Goal: Communication & Community: Answer question/provide support

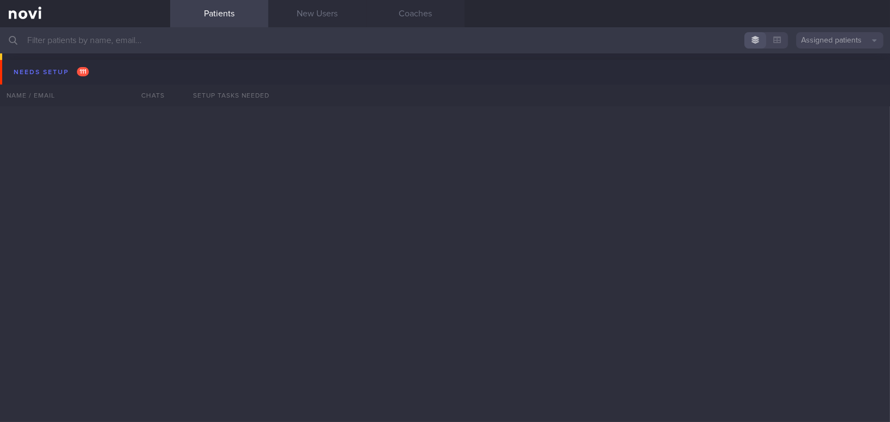
select select "9"
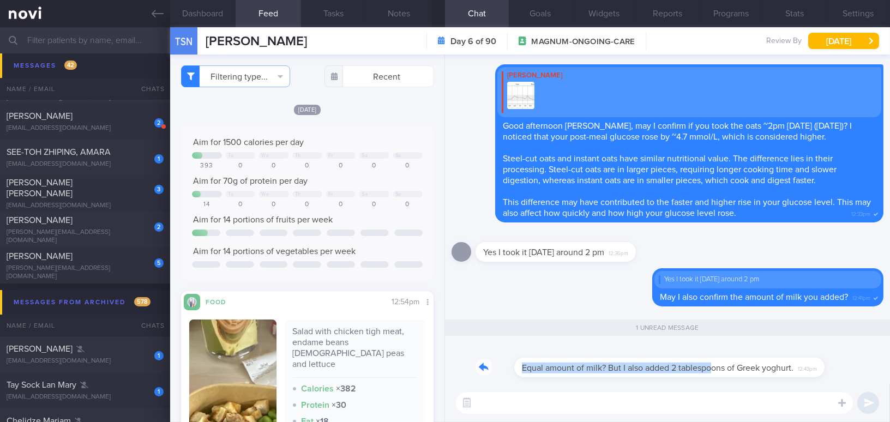
drag, startPoint x: 673, startPoint y: 358, endPoint x: 735, endPoint y: 348, distance: 62.9
click at [735, 348] on div "Equal amount of milk? But I also added 2 tablespoons of Greek yoghurt. 12:43pm" at bounding box center [646, 361] width 343 height 33
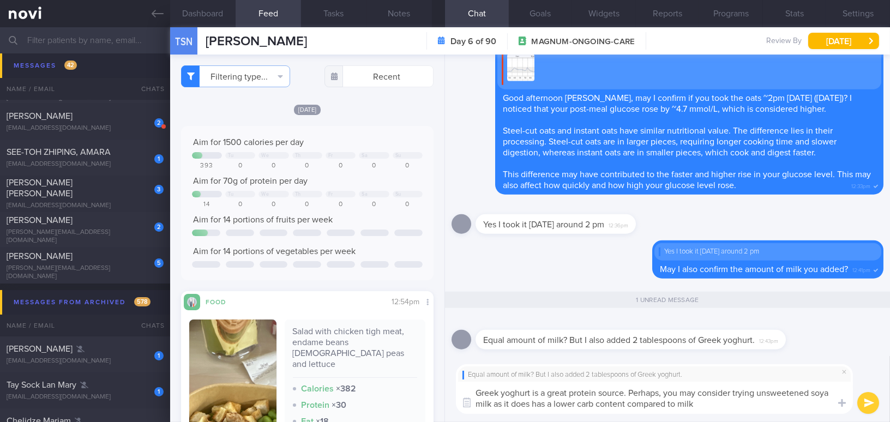
drag, startPoint x: 699, startPoint y: 406, endPoint x: 414, endPoint y: 392, distance: 285.4
click at [414, 392] on div "Dashboard Feed 1 Tasks Notes Chat 1 Goals Widgets Reports Programs Stats Settin…" at bounding box center [530, 224] width 720 height 395
click at [666, 412] on textarea "Greek yoghurt is a great protein source. Perhaps, you may consider trying unswe…" at bounding box center [654, 398] width 397 height 32
drag, startPoint x: 704, startPoint y: 406, endPoint x: 384, endPoint y: 371, distance: 321.4
click at [384, 371] on div "Dashboard Feed 1 Tasks Notes Chat 1 Goals Widgets Reports Programs Stats Settin…" at bounding box center [530, 224] width 720 height 395
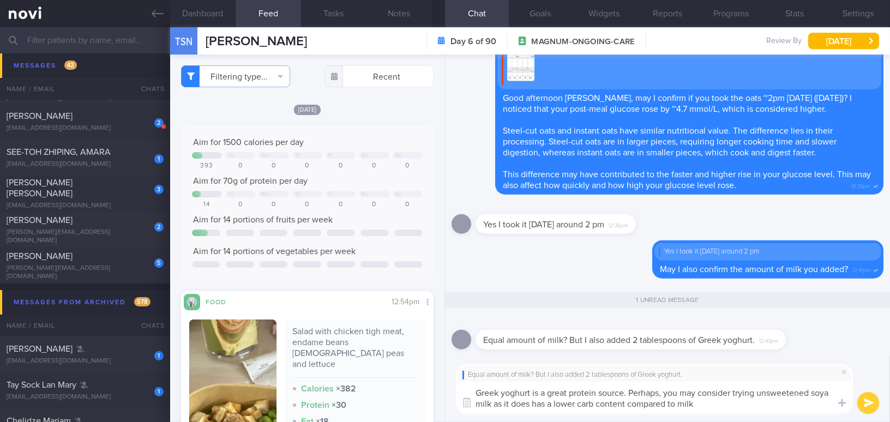
paste textarea "source of protein. You might also consider trying unsweetened soya milk, as it …"
drag, startPoint x: 656, startPoint y: 391, endPoint x: 752, endPoint y: 394, distance: 96.5
click at [752, 394] on textarea "Greek yoghurt is a great source of protein. You might also consider trying unsw…" at bounding box center [654, 398] width 397 height 32
drag, startPoint x: 556, startPoint y: 405, endPoint x: 589, endPoint y: 402, distance: 33.4
click at [589, 402] on textarea "Greek yoghurt is a great source of protein. You can experiment with unsweetened…" at bounding box center [654, 398] width 397 height 32
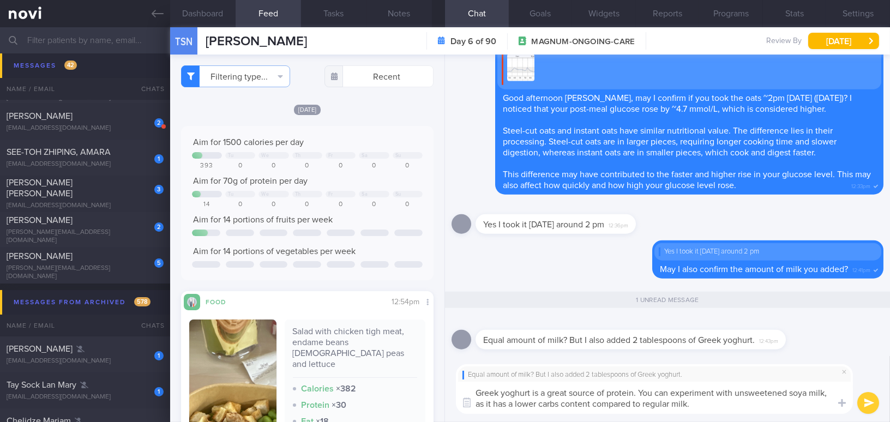
type textarea "Greek yoghurt is a great source of protein. You can experiment with unsweetened…"
click at [872, 404] on button "submit" at bounding box center [868, 403] width 22 height 22
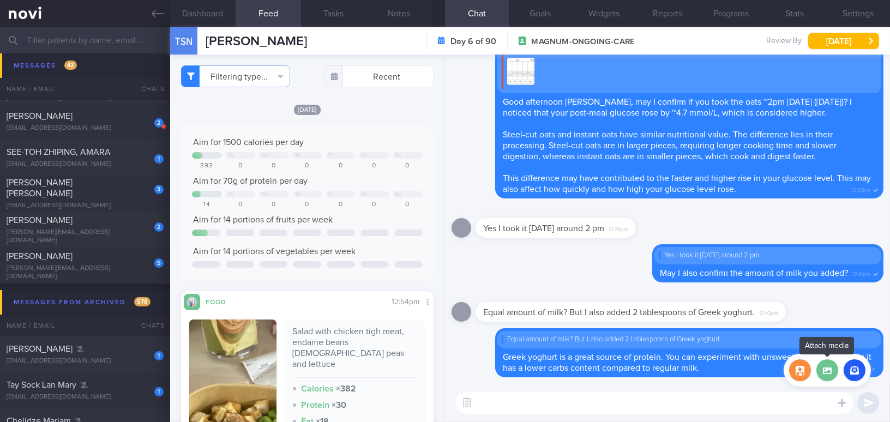
click at [825, 372] on label at bounding box center [827, 370] width 22 height 22
click at [0, 0] on input "file" at bounding box center [0, 0] width 0 height 0
click at [802, 368] on button "button" at bounding box center [800, 370] width 22 height 22
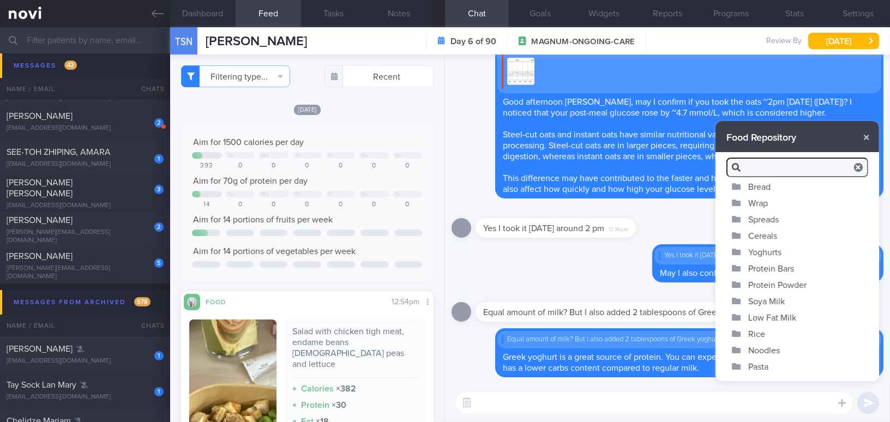
click at [775, 299] on button "Soya Milk" at bounding box center [797, 301] width 164 height 16
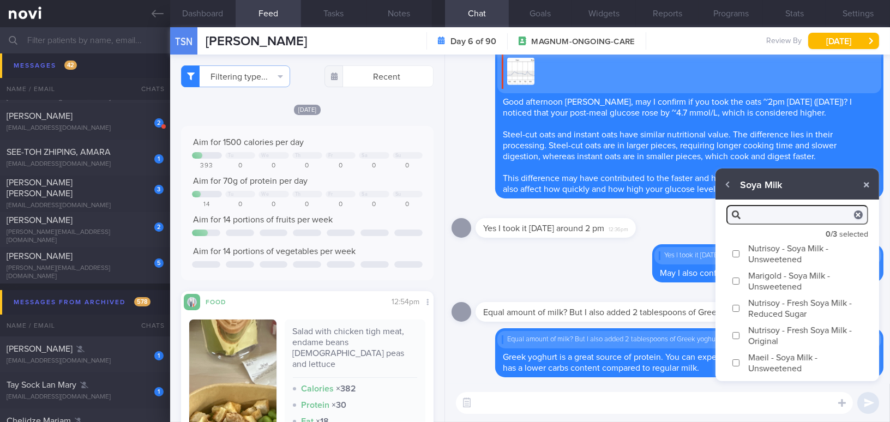
click at [740, 251] on label "Nutrisoy - Soya Milk - Unsweetened" at bounding box center [797, 253] width 164 height 27
click at [740, 251] on input "Nutrisoy - Soya Milk - Unsweetened" at bounding box center [736, 253] width 8 height 7
checkbox input "true"
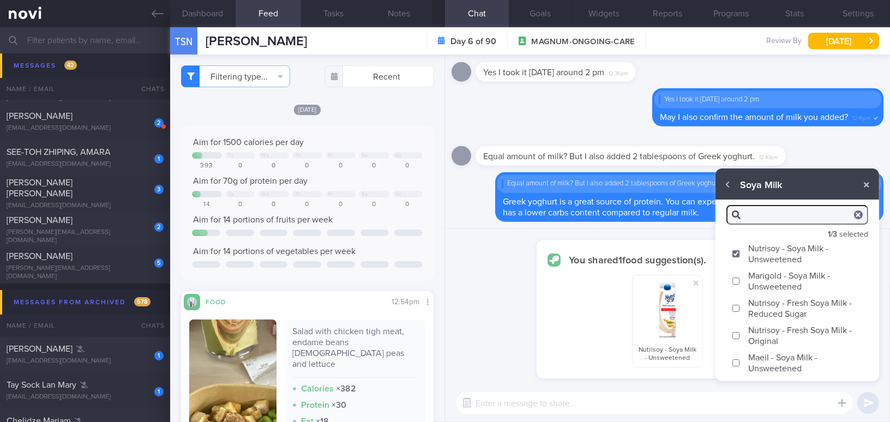
click at [733, 282] on input "Marigold - Soya Milk - Unsweetened" at bounding box center [736, 280] width 8 height 7
checkbox input "true"
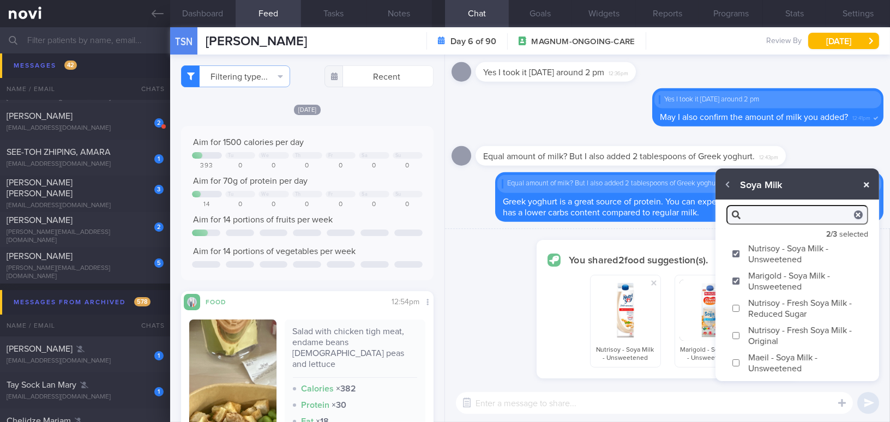
click at [866, 182] on button "button" at bounding box center [866, 185] width 20 height 20
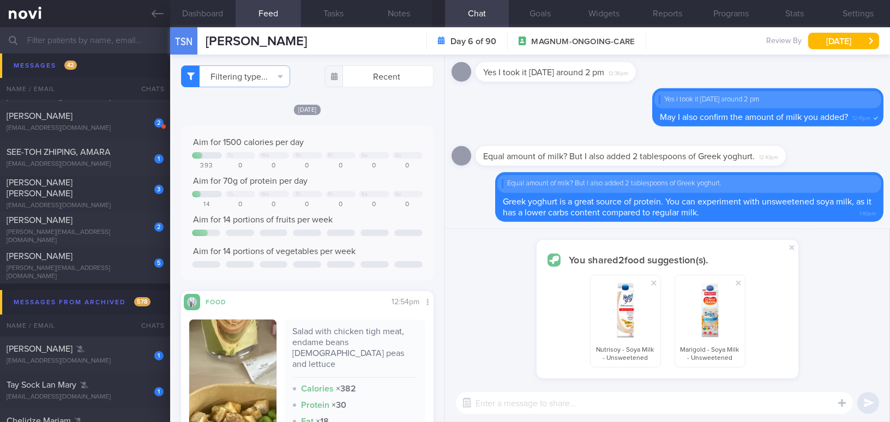
click at [711, 406] on textarea at bounding box center [654, 403] width 397 height 22
type textarea "Here are 2 examples for your consideration!"
checkbox input "false"
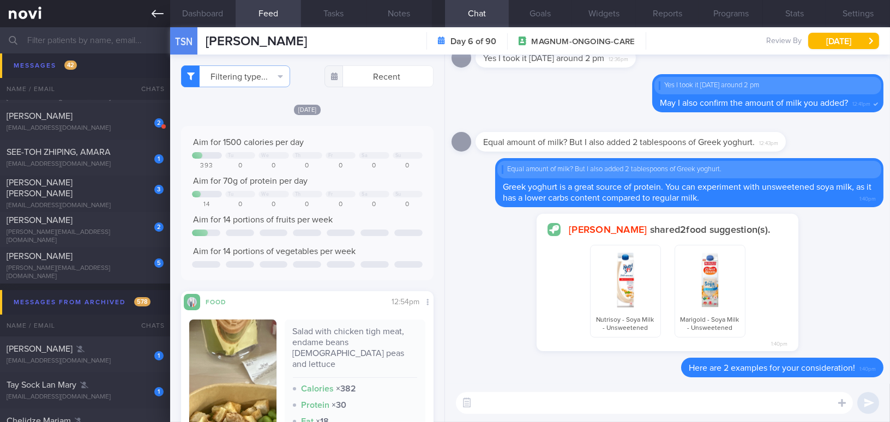
click at [159, 17] on icon at bounding box center [158, 14] width 12 height 12
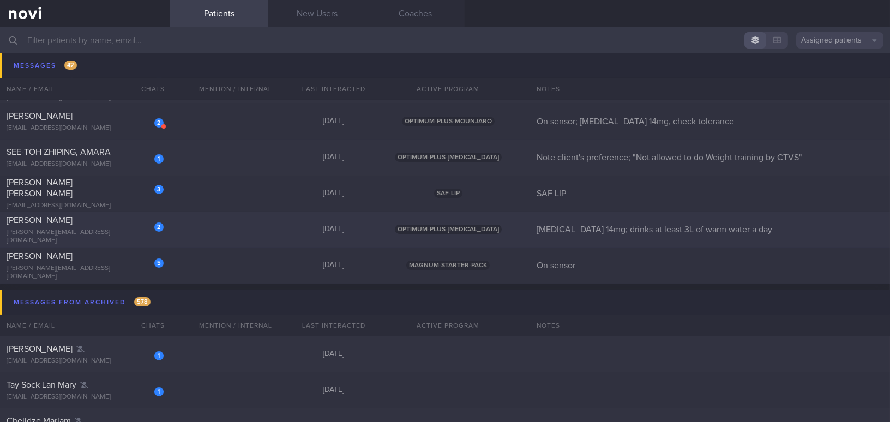
click at [92, 222] on div "[PERSON_NAME]" at bounding box center [84, 220] width 154 height 11
select select "9"
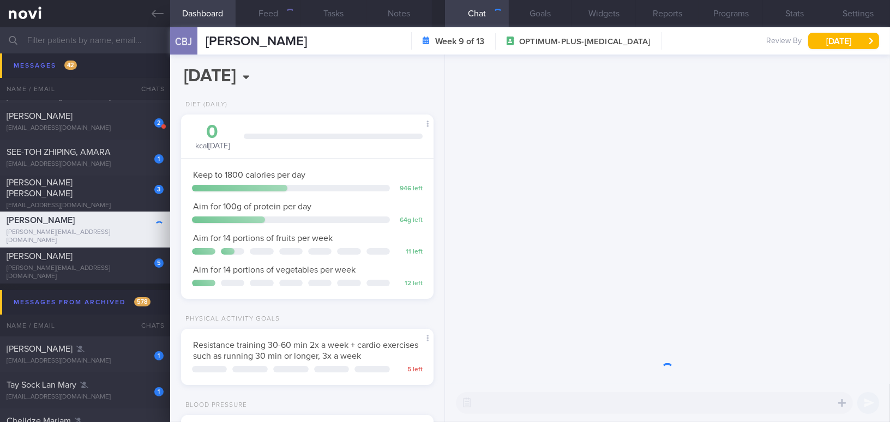
scroll to position [128, 225]
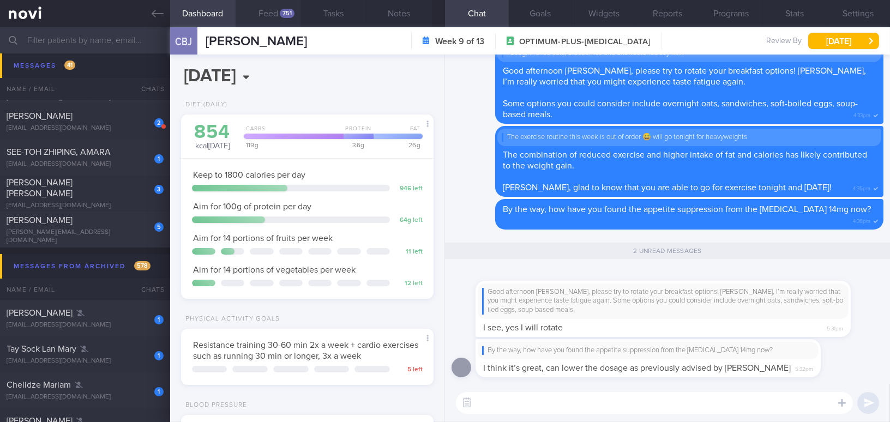
click at [263, 7] on button "Feed 751" at bounding box center [267, 13] width 65 height 27
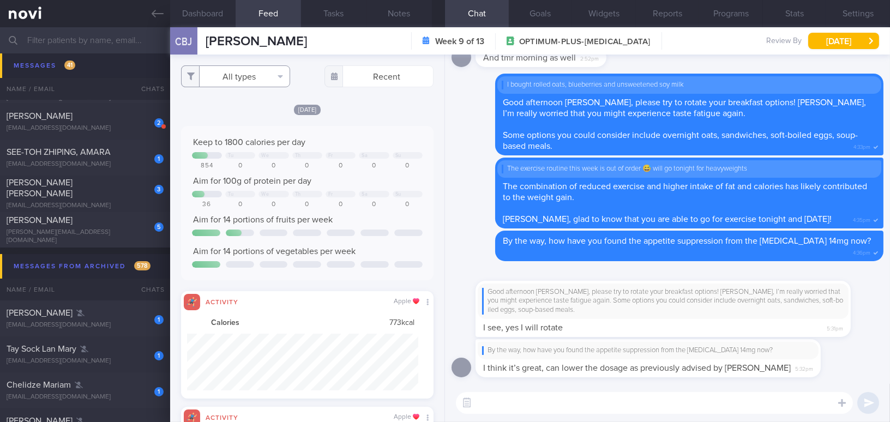
click at [249, 77] on button "All types" at bounding box center [235, 76] width 109 height 22
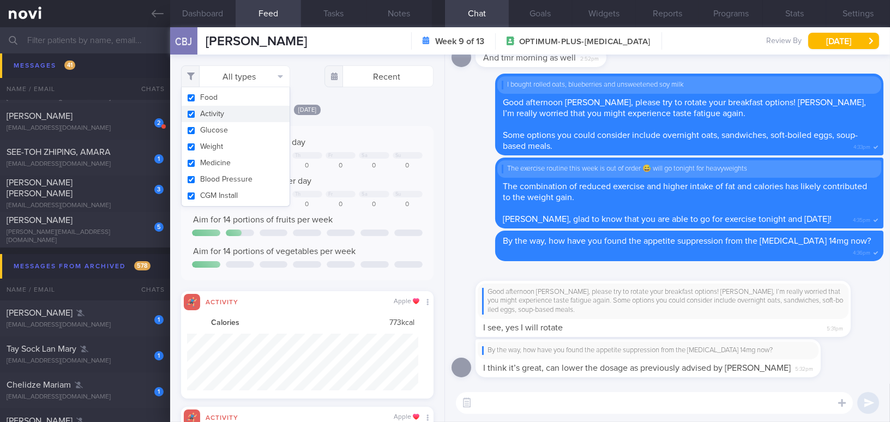
click at [188, 111] on button "Activity" at bounding box center [236, 114] width 108 height 16
checkbox input "false"
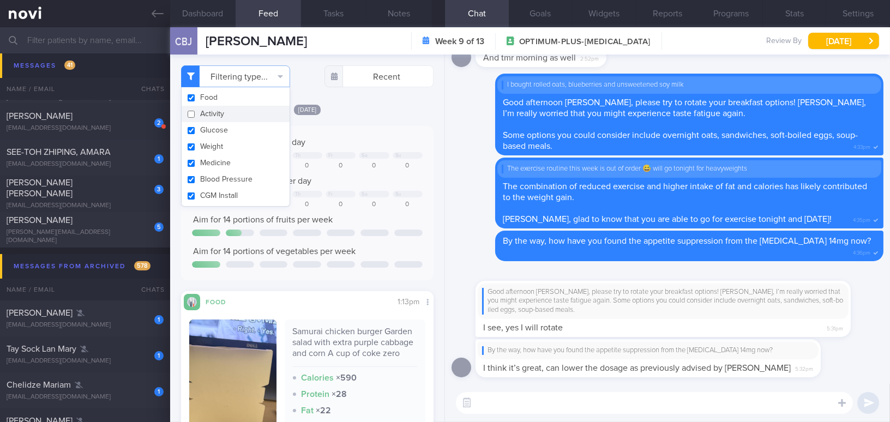
click at [365, 123] on div "Today Keep to 1800 calories per day Tu We Th Fr Sa Su 854 0 0 0 0 0 0 Aim for 1…" at bounding box center [307, 344] width 252 height 481
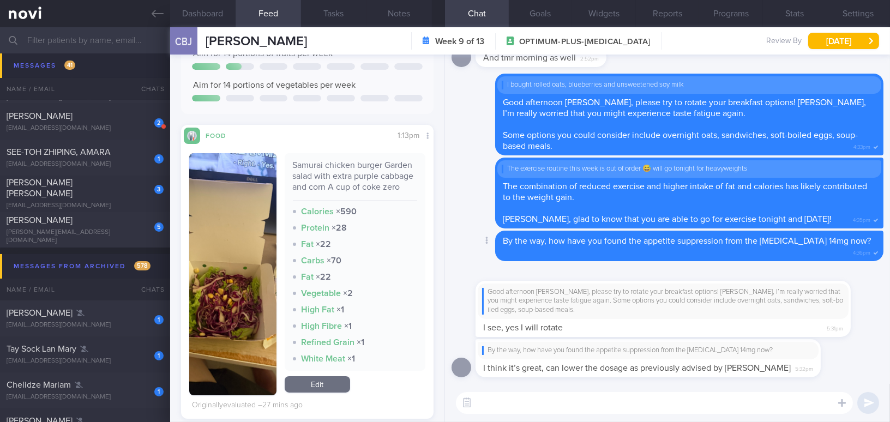
scroll to position [198, 0]
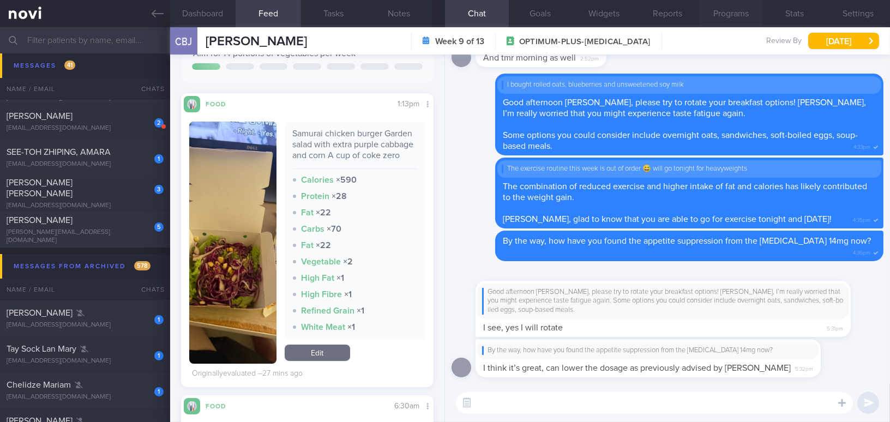
click at [741, 18] on button "Programs" at bounding box center [731, 13] width 64 height 27
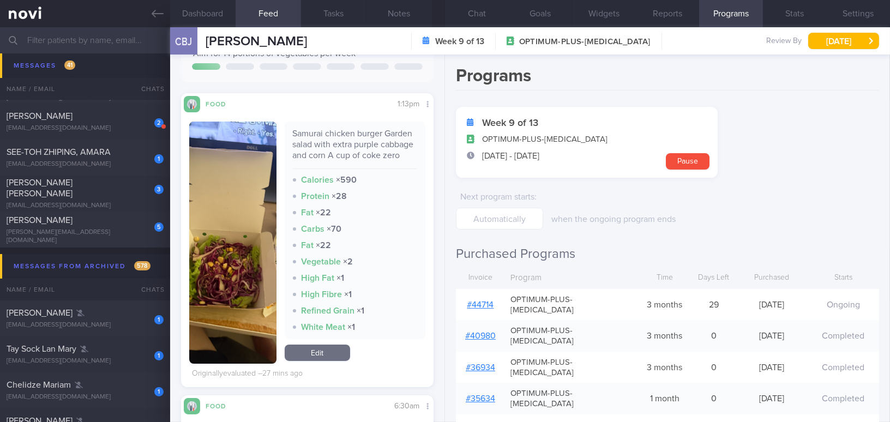
click at [478, 300] on link "# 44714" at bounding box center [480, 304] width 27 height 9
click at [207, 13] on button "Dashboard" at bounding box center [202, 13] width 65 height 27
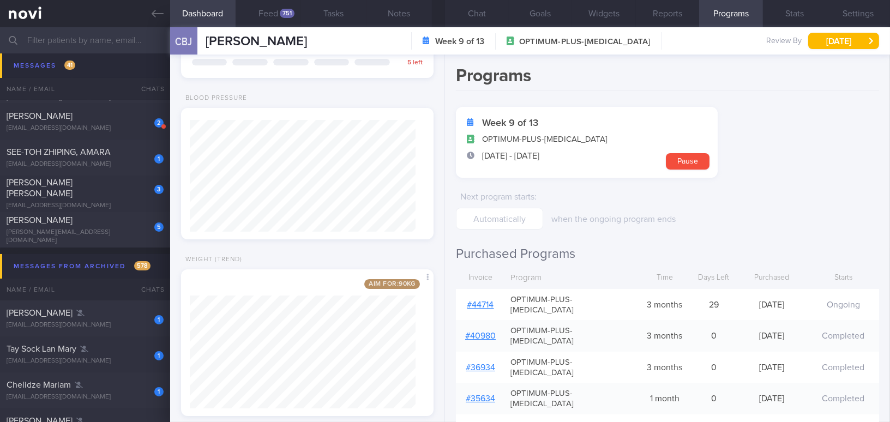
scroll to position [328, 0]
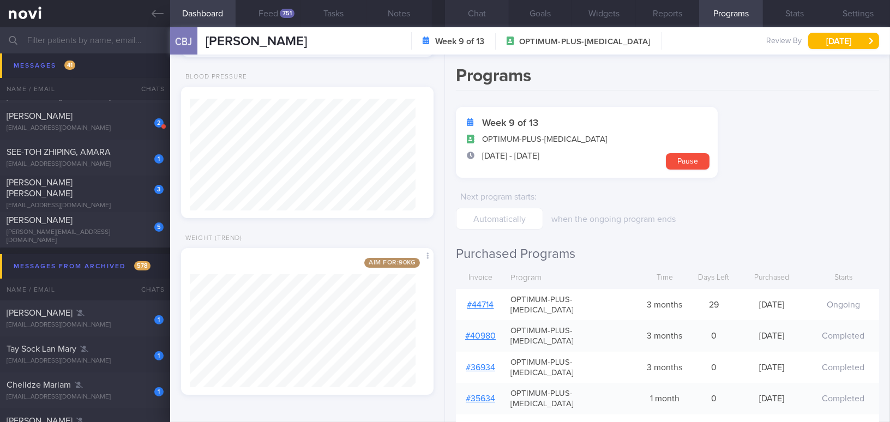
click at [481, 15] on button "Chat" at bounding box center [477, 13] width 64 height 27
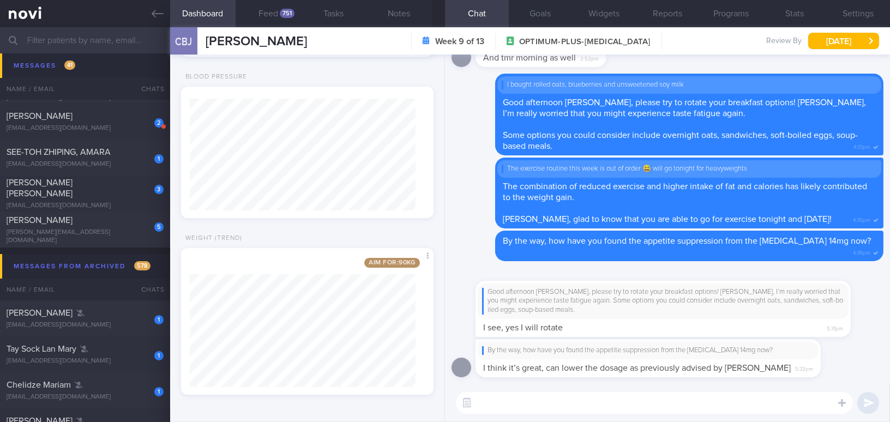
click at [607, 403] on textarea at bounding box center [654, 403] width 397 height 22
drag, startPoint x: 588, startPoint y: 342, endPoint x: 656, endPoint y: 346, distance: 67.7
click at [656, 346] on div "By the way, how have you found the appetite suppression from the Rybelsus 14mg …" at bounding box center [664, 358] width 378 height 38
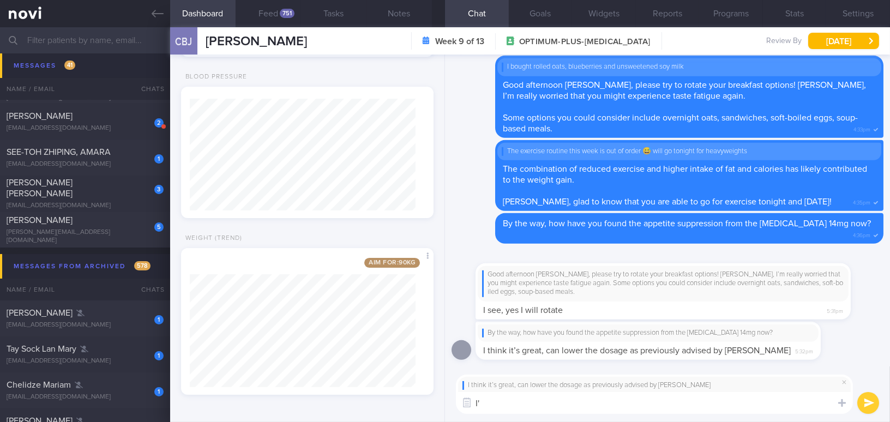
type textarea "I"
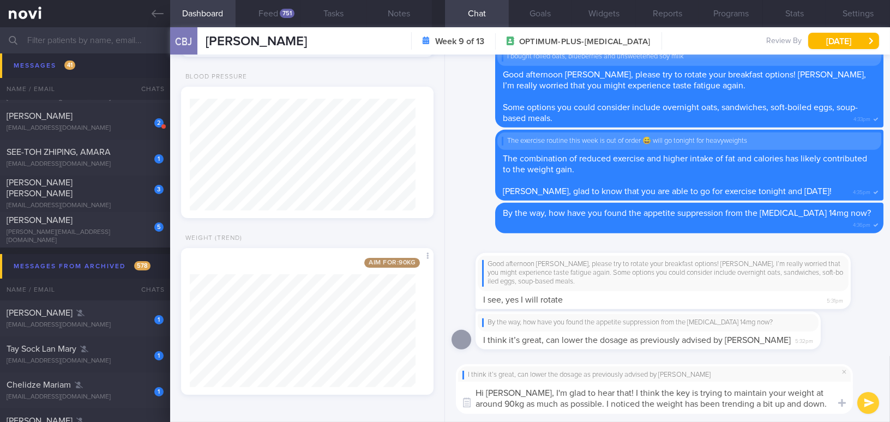
drag, startPoint x: 523, startPoint y: 395, endPoint x: 815, endPoint y: 411, distance: 292.1
click at [815, 411] on textarea "Hi Boon Jie, I'm glad to hear that! I think the key is trying to maintain your …" at bounding box center [654, 398] width 397 height 32
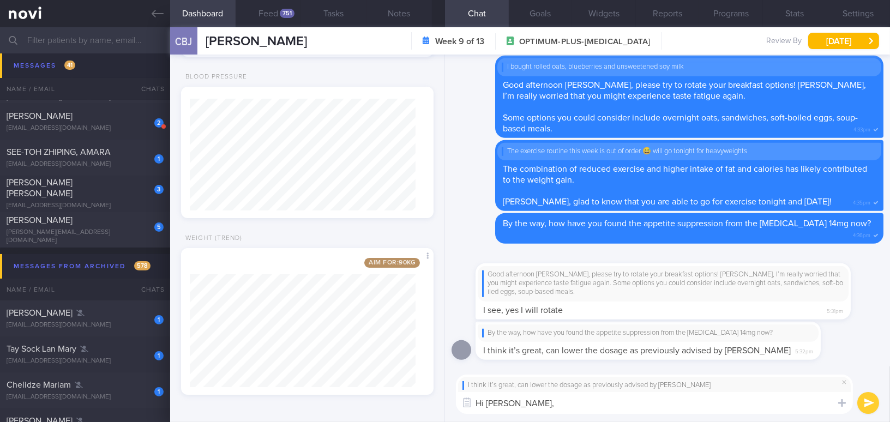
paste textarea "I'm glad to hear that! Let's aim to maintain your weight at around 90 kg as con…"
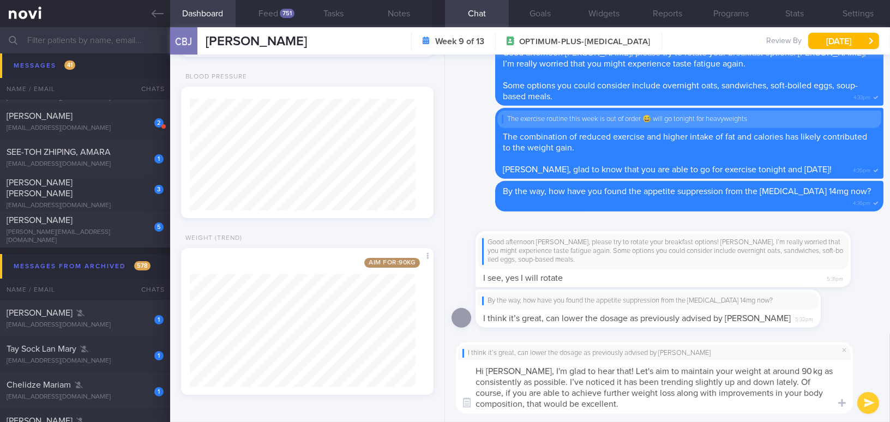
click at [582, 379] on textarea "Hi Boon Jie, I'm glad to hear that! Let's aim to maintain your weight at around…" at bounding box center [654, 387] width 397 height 54
click at [770, 368] on textarea "Hi Boon Jie, I'm glad to hear that! Let's aim to maintain your weight at around…" at bounding box center [654, 387] width 397 height 54
click at [773, 410] on textarea "Hi [PERSON_NAME], I'm glad to hear that! Let's aim to maintain your weight at a…" at bounding box center [654, 387] width 397 height 54
type textarea "Hi [PERSON_NAME], I'm glad to hear that! Let's aim to maintain your weight at a…"
click at [865, 402] on button "submit" at bounding box center [868, 403] width 22 height 22
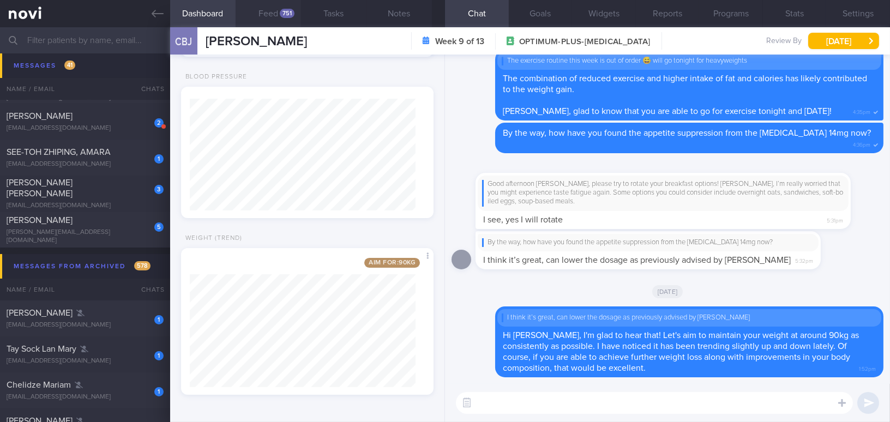
click at [286, 15] on div "751" at bounding box center [287, 13] width 15 height 9
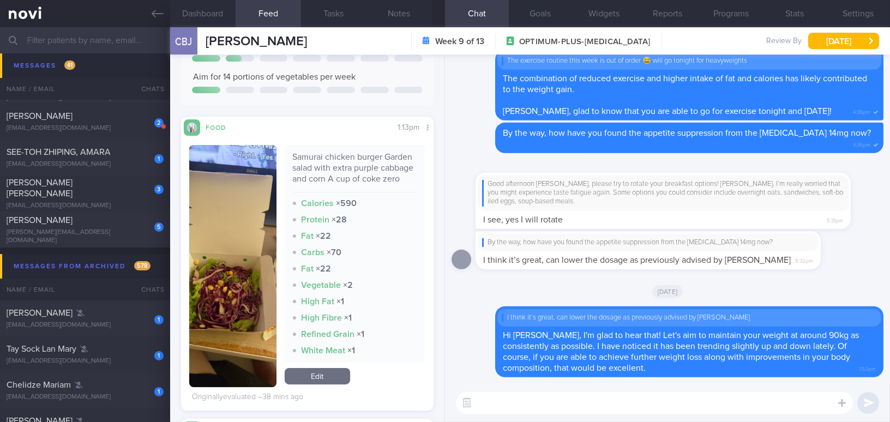
scroll to position [232, 0]
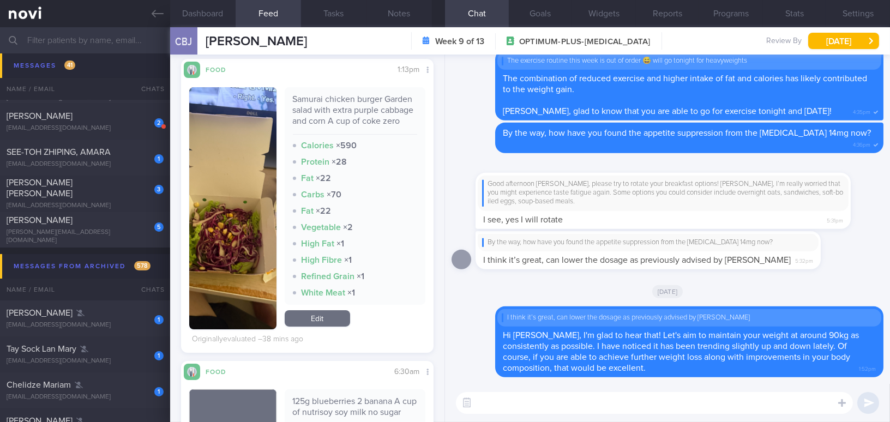
click at [240, 180] on button "button" at bounding box center [232, 208] width 87 height 242
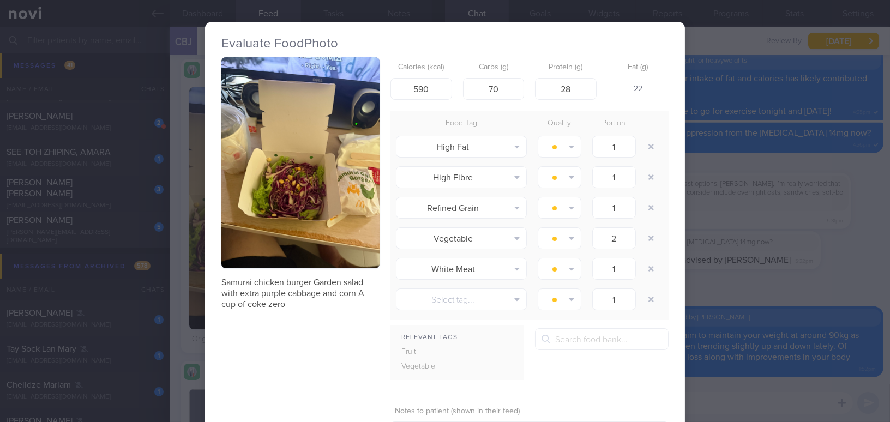
click at [745, 217] on div "Evaluate Food Photo Samurai chicken burger Garden salad with extra purple cabba…" at bounding box center [445, 211] width 890 height 422
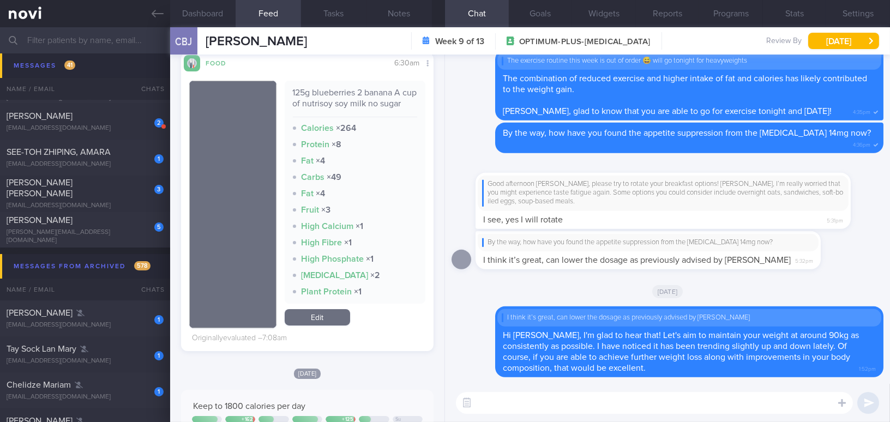
scroll to position [480, 0]
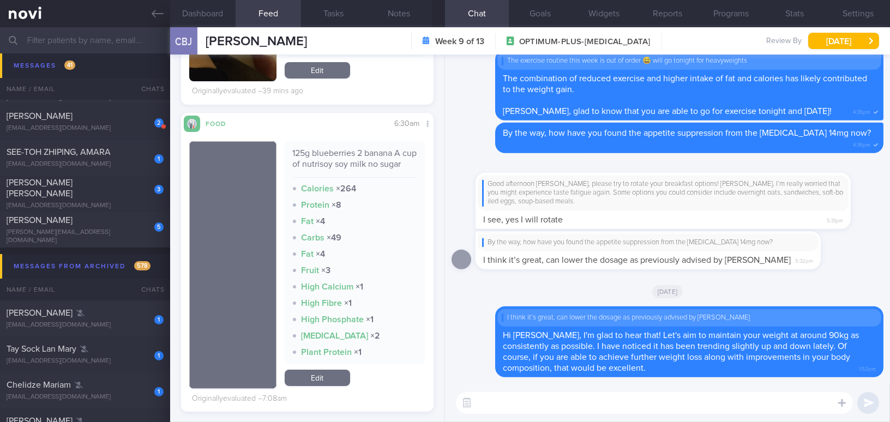
click at [490, 410] on textarea at bounding box center [654, 403] width 397 height 22
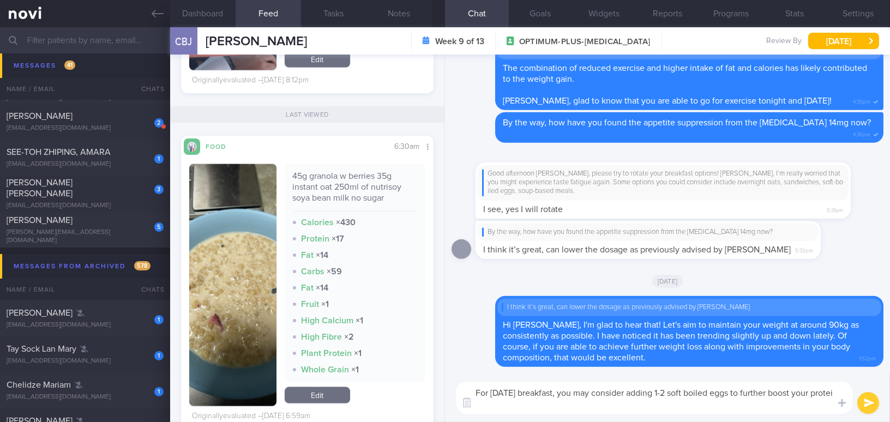
scroll to position [0, 0]
drag, startPoint x: 637, startPoint y: 406, endPoint x: 398, endPoint y: 371, distance: 241.2
click at [398, 371] on div "Dashboard Feed 751 Tasks Notes Chat Goals Widgets Reports Programs Stats Settin…" at bounding box center [530, 224] width 720 height 395
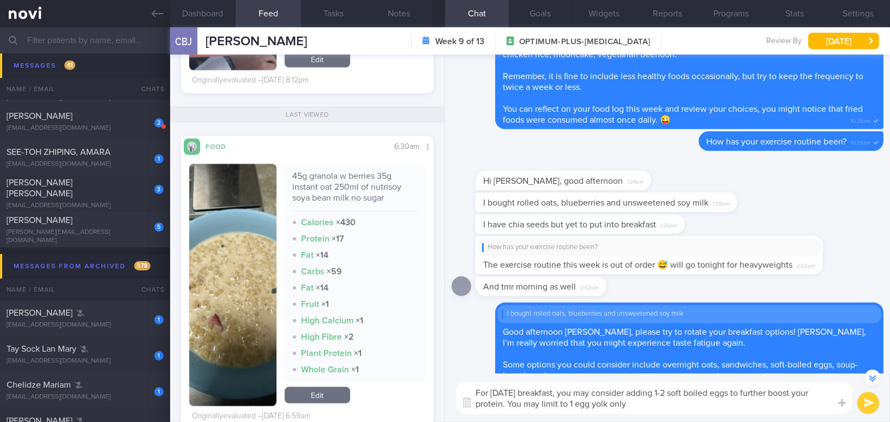
scroll to position [-397, 0]
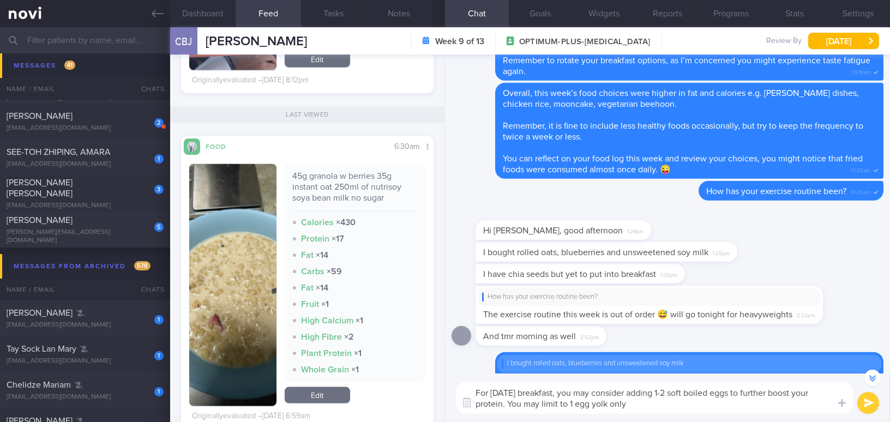
click at [569, 413] on textarea "For today's breakfast, you may consider adding 1-2 soft boiled eggs to further …" at bounding box center [654, 398] width 397 height 32
drag, startPoint x: 641, startPoint y: 407, endPoint x: 361, endPoint y: 374, distance: 281.6
click at [361, 374] on div "Dashboard Feed 751 Tasks Notes Chat Goals Widgets Reports Programs Stats Settin…" at bounding box center [530, 224] width 720 height 395
paste textarea "’s breakfast, you might consider adding 1–2 soft-boiled eggs to further boost y…"
click at [668, 392] on textarea "For today’s breakfast, you might consider adding 1–2 soft-boiled eggs to furthe…" at bounding box center [654, 398] width 397 height 32
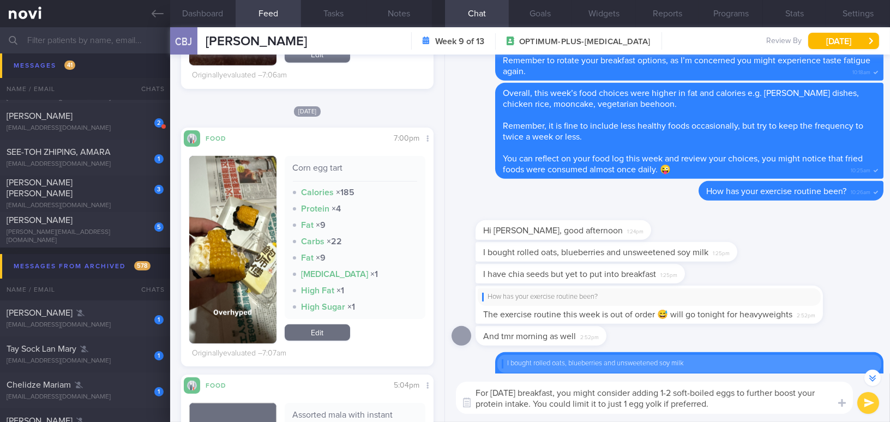
scroll to position [1818, 0]
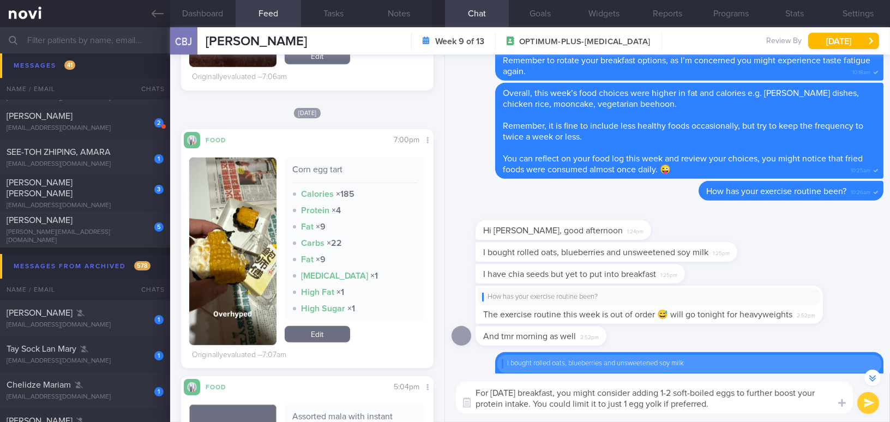
type textarea "For [DATE] breakfast, you might consider adding 1-2 soft-boiled eggs to further…"
click at [868, 398] on button "submit" at bounding box center [868, 403] width 22 height 22
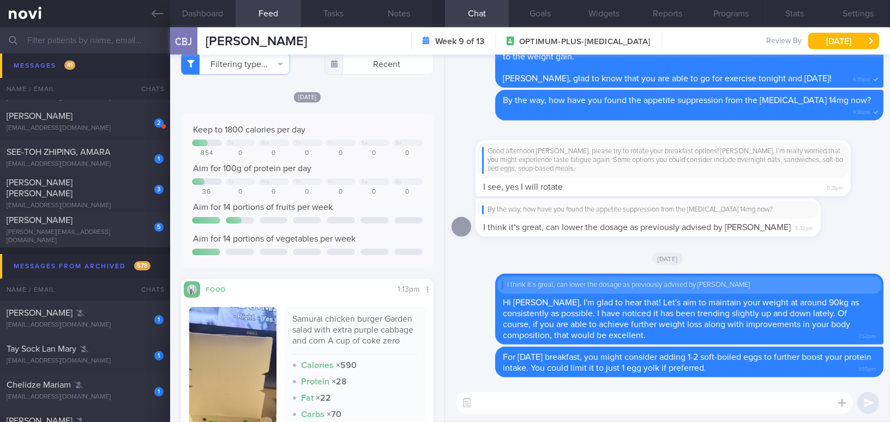
scroll to position [297, 0]
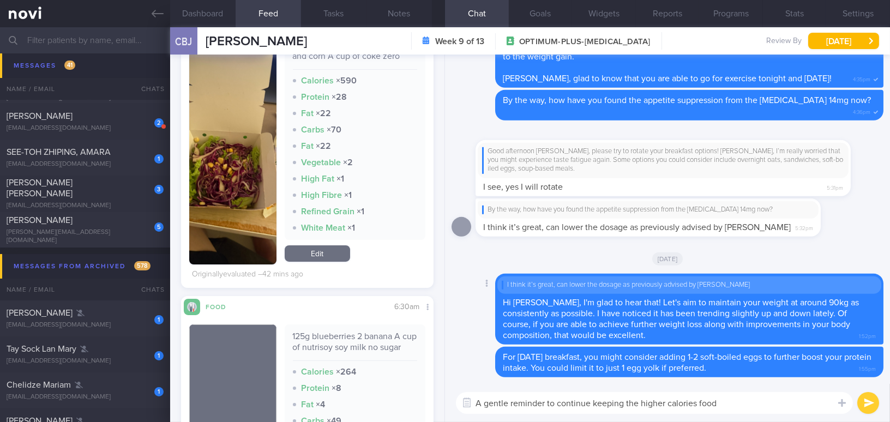
type textarea "A gentle reminder to continue keeping the higher calories food"
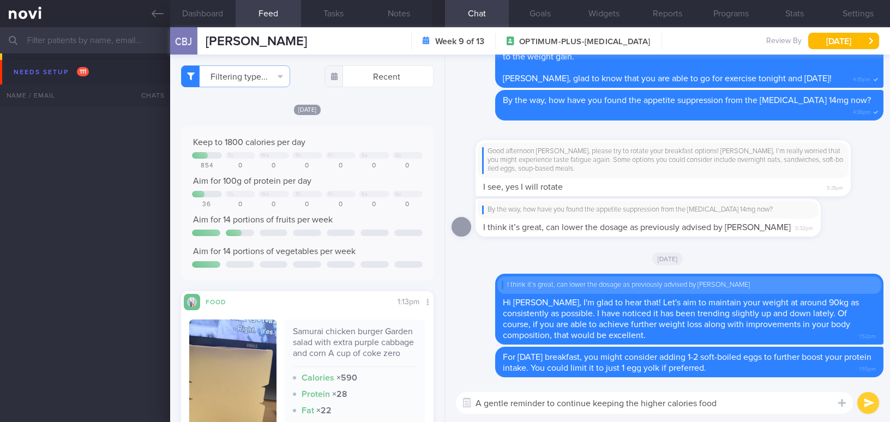
select select "9"
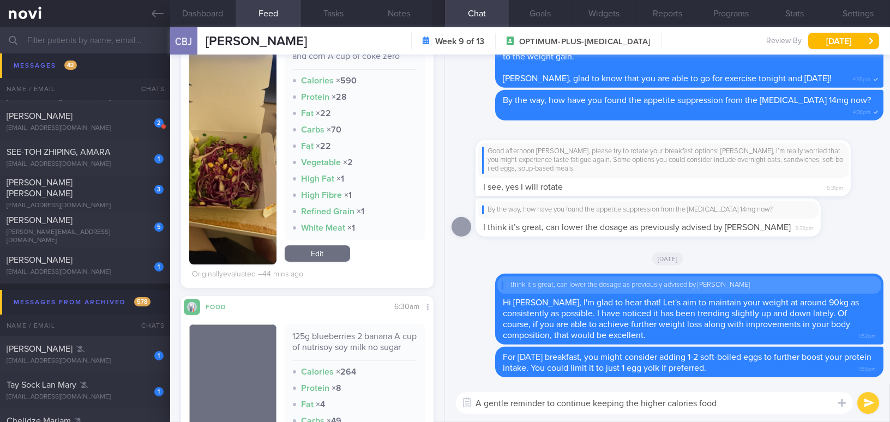
drag, startPoint x: 511, startPoint y: 401, endPoint x: 376, endPoint y: 400, distance: 135.7
click at [376, 400] on div "Dashboard Feed 751 Tasks Notes Chat Goals Widgets Reports Programs Stats Settin…" at bounding box center [530, 224] width 720 height 395
click at [717, 406] on textarea "Reminder to continue keeping the higher calories food" at bounding box center [654, 403] width 397 height 22
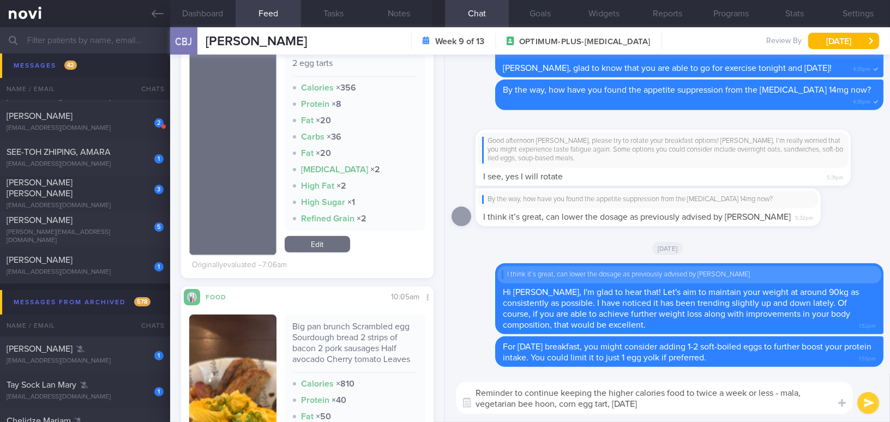
scroll to position [1288, 0]
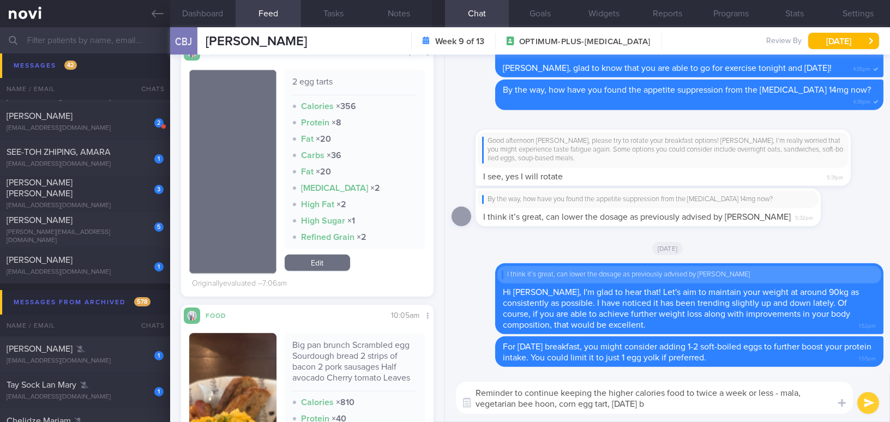
drag, startPoint x: 579, startPoint y: 401, endPoint x: 559, endPoint y: 402, distance: 20.2
click at [559, 402] on textarea "Reminder to continue keeping the higher calories food to twice a week or less -…" at bounding box center [654, 398] width 397 height 32
click at [651, 402] on textarea "Reminder to continue keeping the higher calories food to twice a week or less -…" at bounding box center [654, 398] width 397 height 32
drag, startPoint x: 654, startPoint y: 400, endPoint x: 433, endPoint y: 379, distance: 221.8
click at [433, 379] on div "Dashboard Feed 751 Tasks Notes Chat Goals Widgets Reports Programs Stats Settin…" at bounding box center [530, 224] width 720 height 395
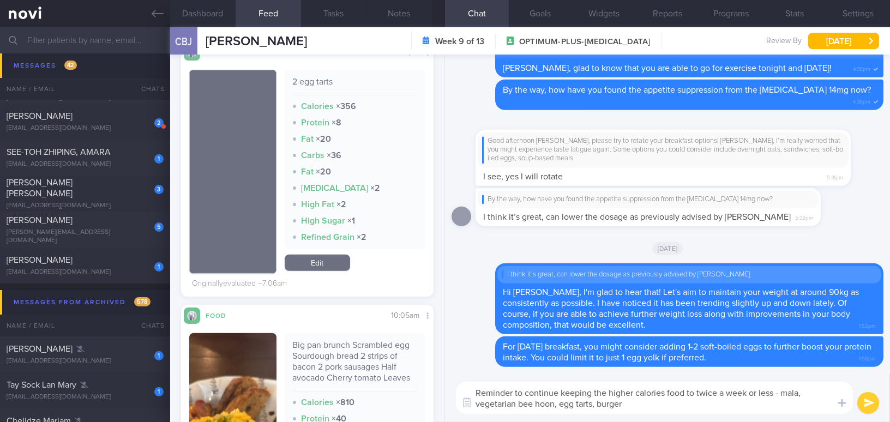
click at [566, 400] on textarea "Reminder to continue keeping the higher calories food to twice a week or less -…" at bounding box center [654, 398] width 397 height 32
drag, startPoint x: 628, startPoint y: 404, endPoint x: 385, endPoint y: 371, distance: 244.8
click at [385, 371] on div "Dashboard Feed 751 Tasks Notes Chat Goals Widgets Reports Programs Stats Settin…" at bounding box center [530, 224] width 720 height 395
paste textarea ": Continue limiting higher-calorie foods—such as mala, vegetarian bee hoon, egg…"
drag, startPoint x: 521, startPoint y: 389, endPoint x: 511, endPoint y: 389, distance: 9.8
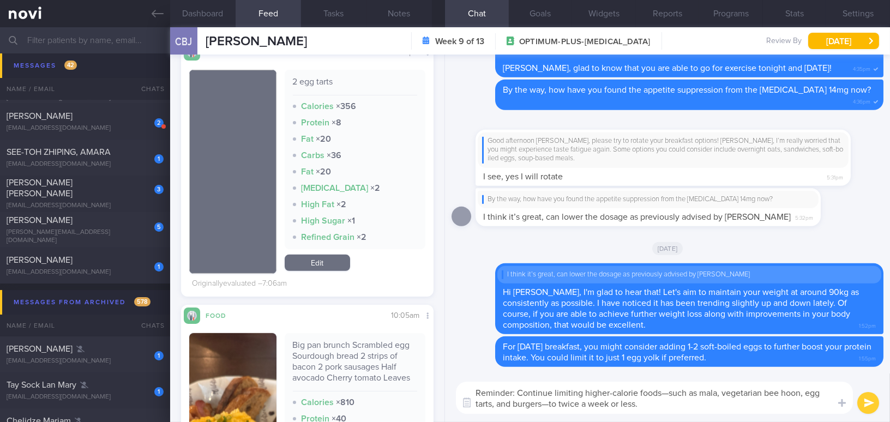
click at [511, 389] on textarea "Reminder: Continue limiting higher-calorie foods—such as mala, vegetarian bee h…" at bounding box center [654, 398] width 397 height 32
click at [671, 387] on textarea "Reminder to continue limiting higher-calorie foods—such as mala, vegetarian bee…" at bounding box center [654, 398] width 397 height 32
click at [512, 405] on textarea "Reminder to continue limiting higher-calorie foods such as mala, vegetarian bee…" at bounding box center [654, 398] width 397 height 32
click at [631, 407] on textarea "Reminder to continue limiting higher-calorie foods such as mala, vegetarian bee…" at bounding box center [654, 398] width 397 height 32
type textarea "Reminder to continue limiting higher-calorie foods such as mala, vegetarian bee…"
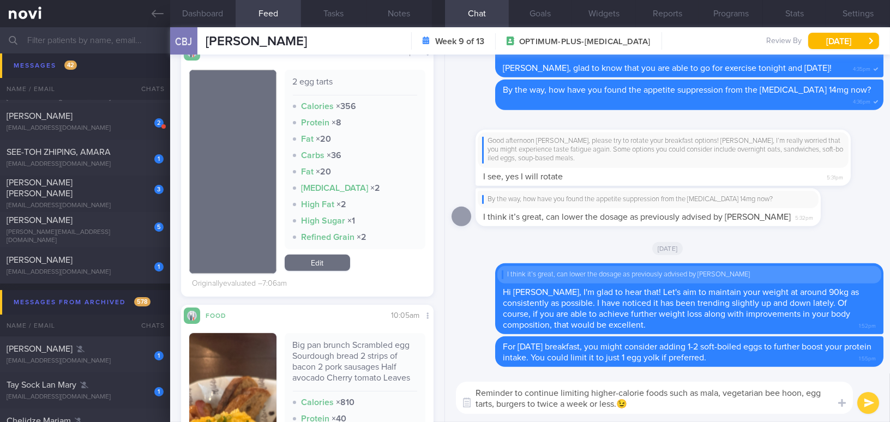
click at [868, 404] on button "submit" at bounding box center [868, 403] width 22 height 22
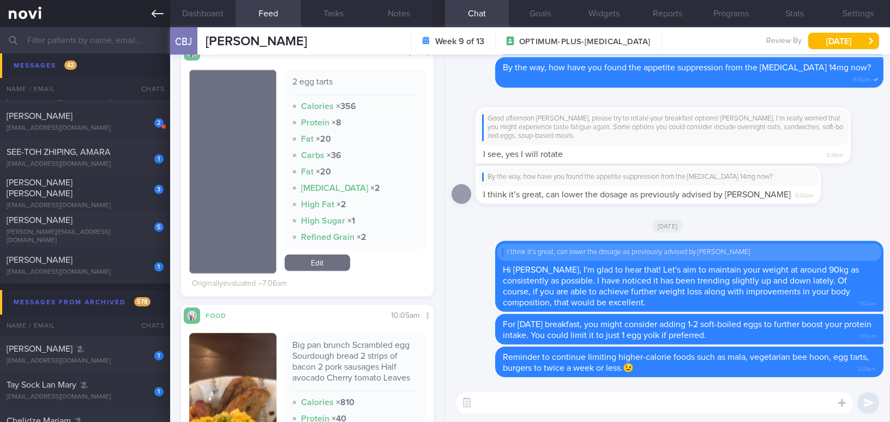
click at [154, 15] on icon at bounding box center [158, 14] width 12 height 12
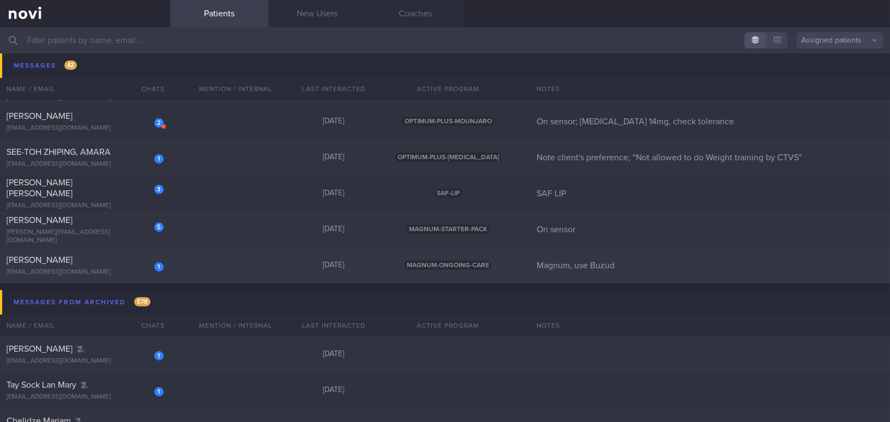
click at [103, 259] on div "[PERSON_NAME]" at bounding box center [84, 260] width 154 height 11
click at [107, 263] on div "[PERSON_NAME]" at bounding box center [84, 260] width 154 height 11
select select "9"
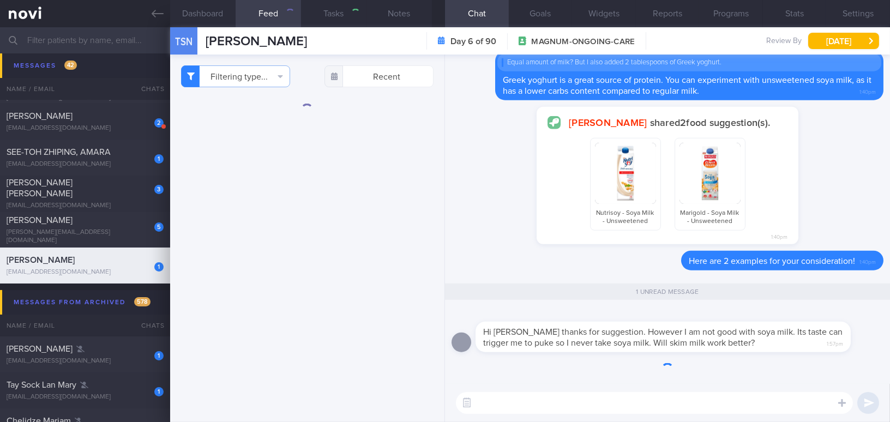
click at [802, 331] on div "Hi [PERSON_NAME] thanks for suggestion. However I am not good with soya milk. I…" at bounding box center [662, 337] width 375 height 31
